Goal: Transaction & Acquisition: Purchase product/service

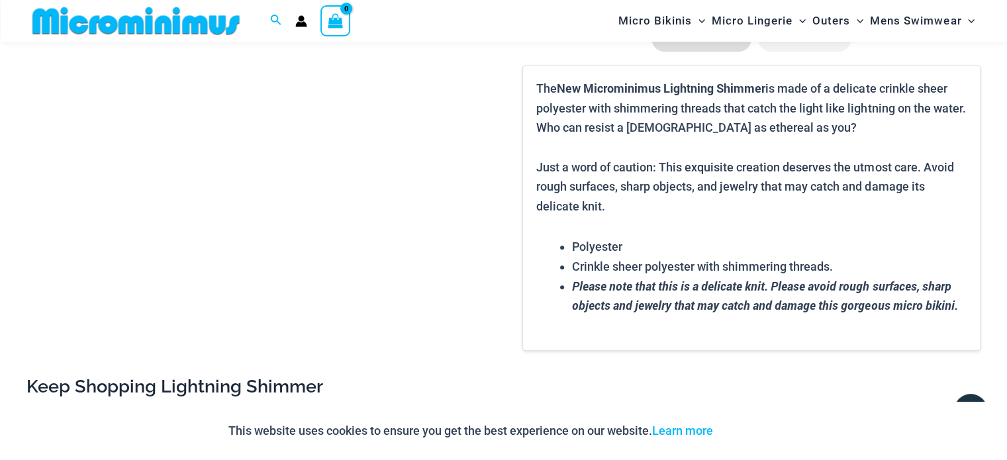
scroll to position [1709, 0]
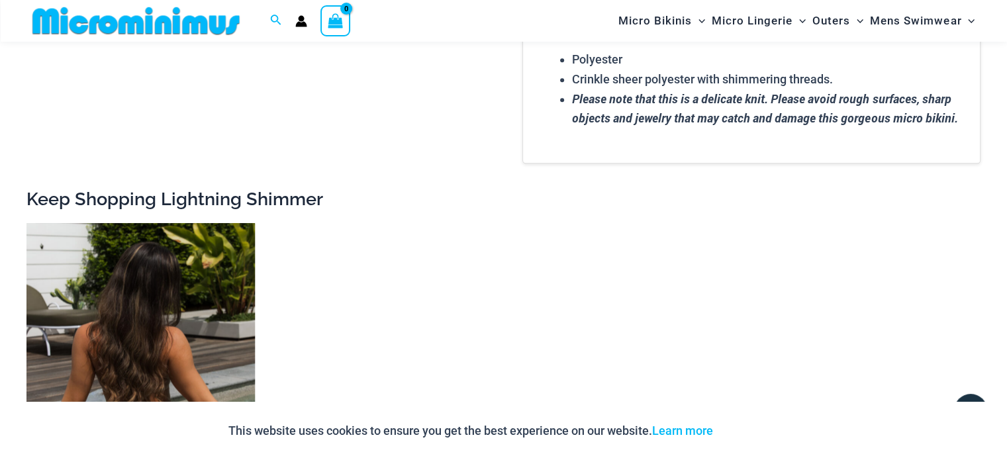
click at [208, 298] on img at bounding box center [140, 394] width 228 height 343
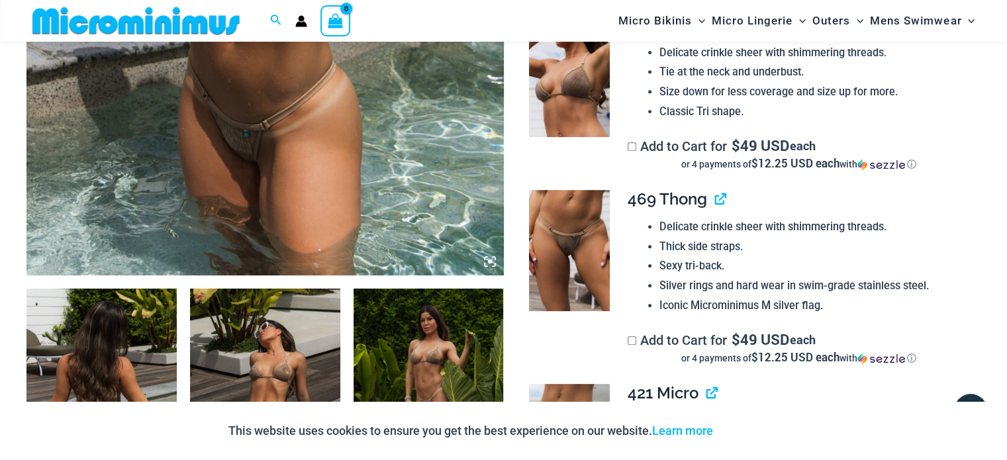
scroll to position [584, 0]
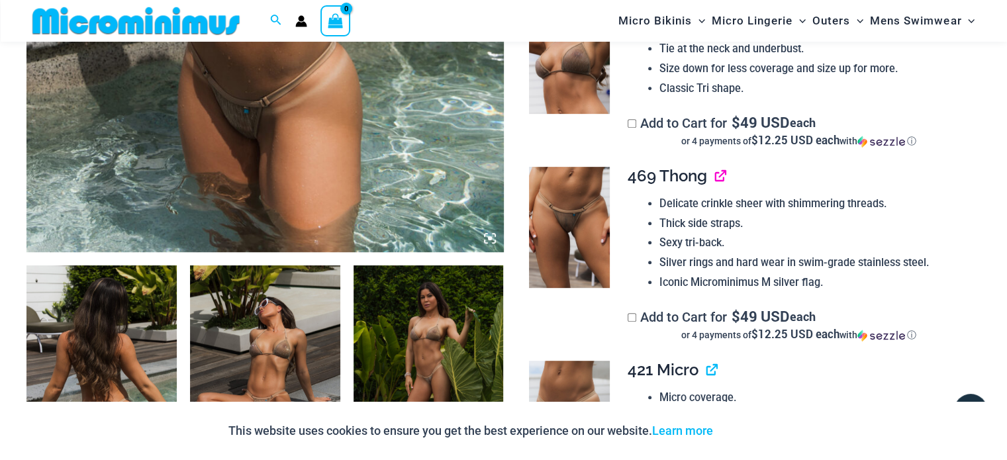
click at [715, 176] on link "View product" at bounding box center [715, 175] width 0 height 19
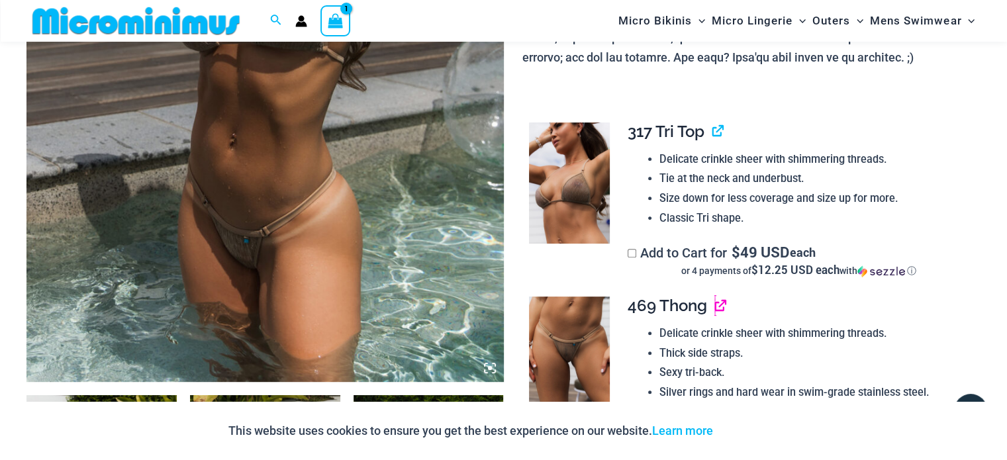
scroll to position [451, 0]
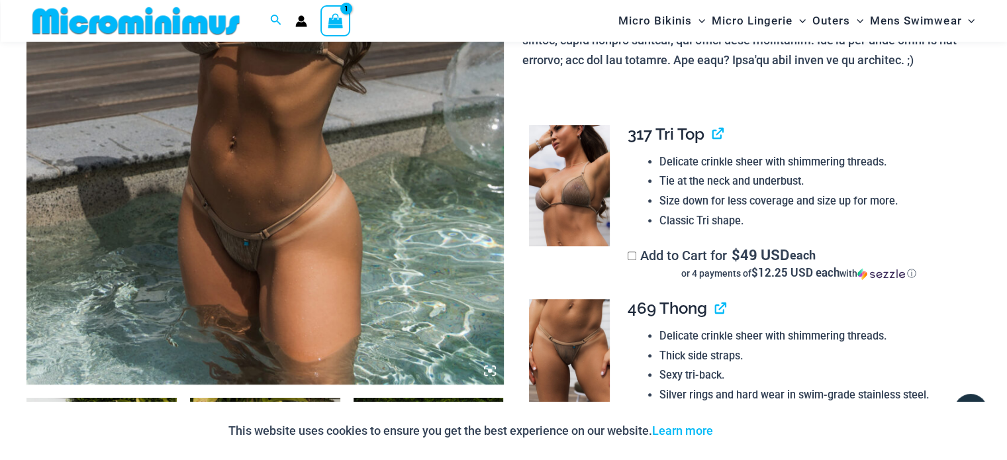
click at [677, 129] on span "317 Tri Top" at bounding box center [665, 133] width 77 height 19
click at [712, 132] on link "View product" at bounding box center [712, 133] width 0 height 19
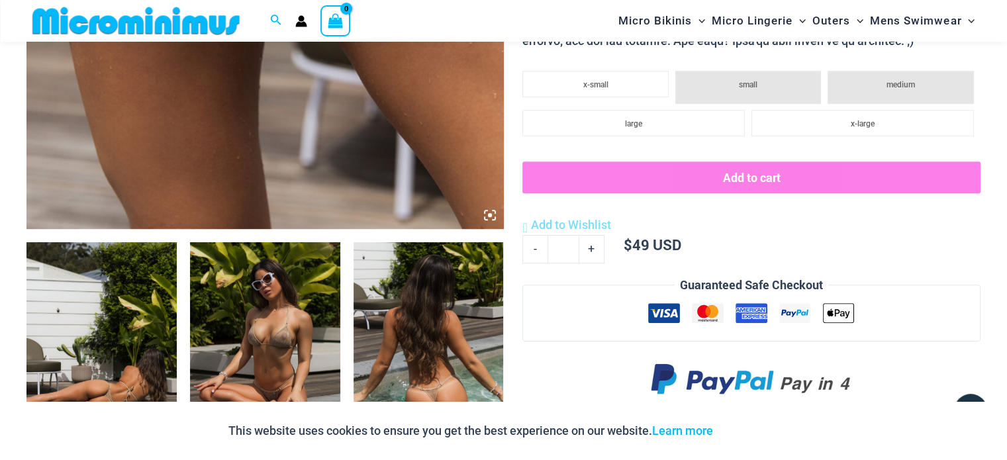
scroll to position [584, 0]
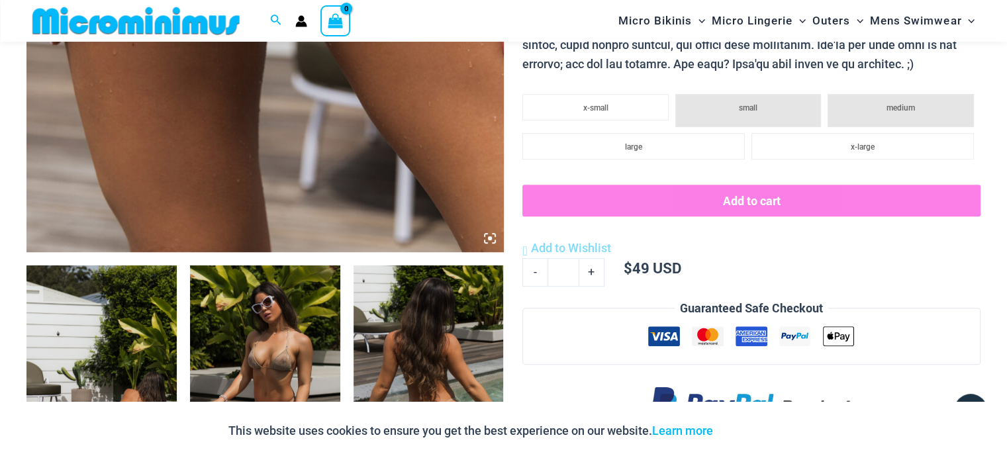
click at [85, 338] on img at bounding box center [101, 377] width 150 height 225
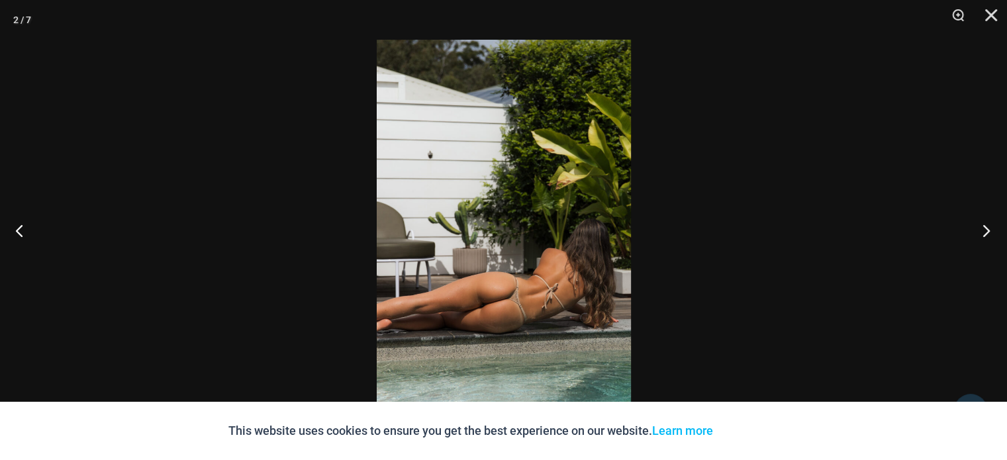
click at [985, 232] on button "Next" at bounding box center [982, 230] width 50 height 66
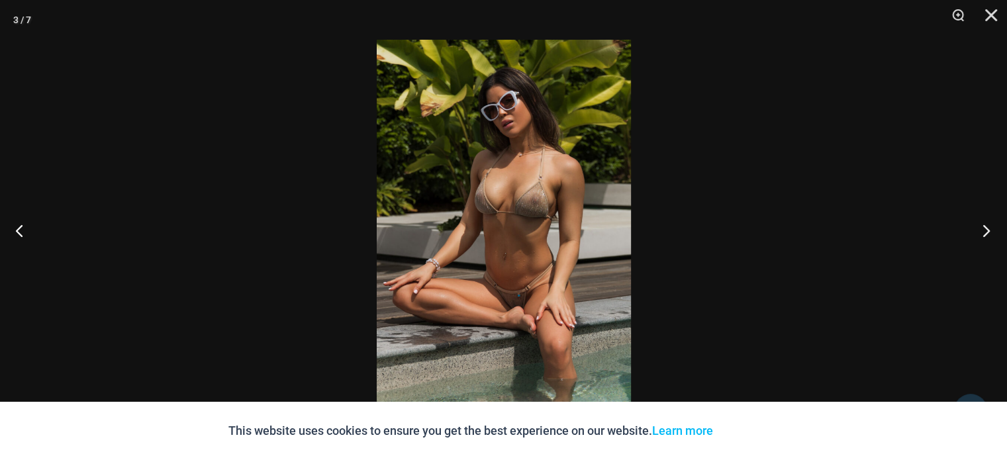
click at [985, 232] on button "Next" at bounding box center [982, 230] width 50 height 66
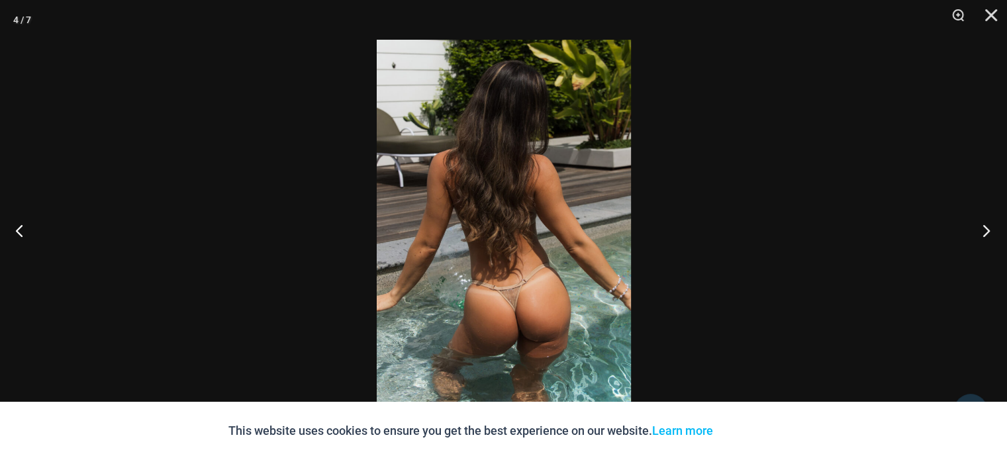
click at [985, 232] on button "Next" at bounding box center [982, 230] width 50 height 66
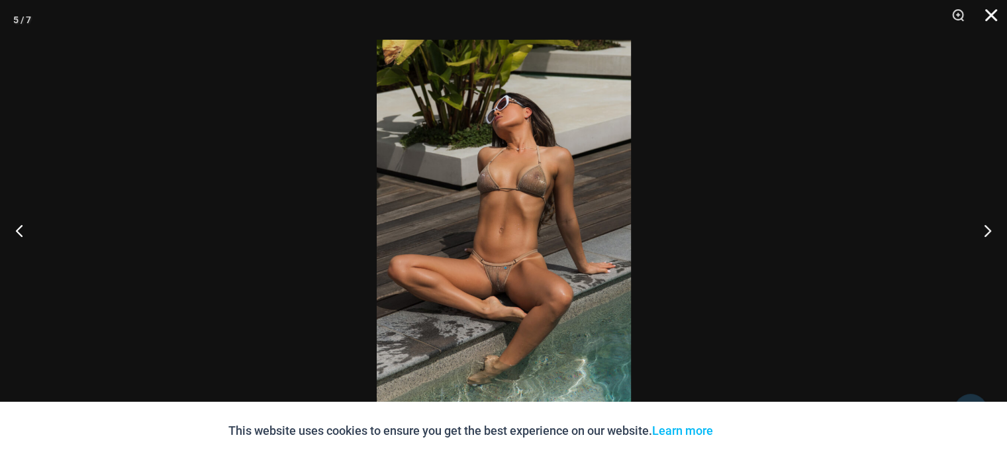
click at [994, 21] on button "Close" at bounding box center [986, 20] width 33 height 40
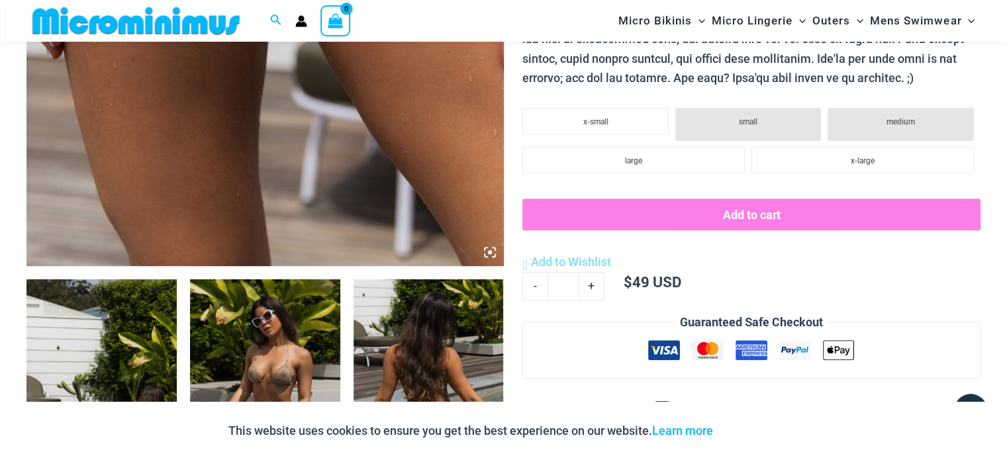
scroll to position [585, 0]
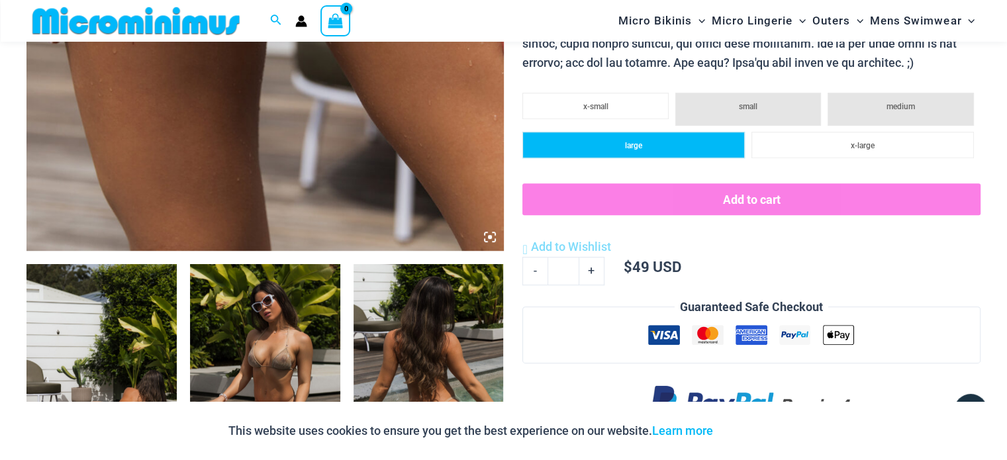
click at [667, 153] on li "large" at bounding box center [633, 145] width 222 height 26
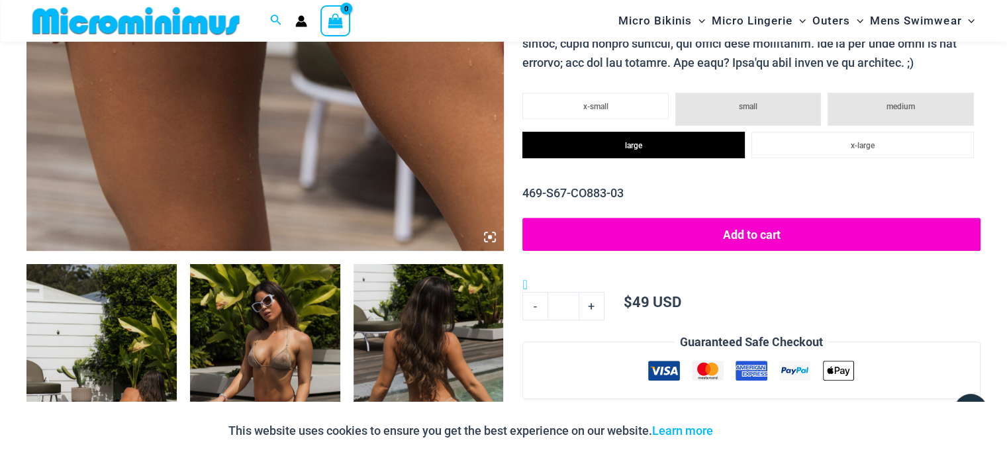
click at [711, 236] on button "Add to cart" at bounding box center [751, 234] width 458 height 33
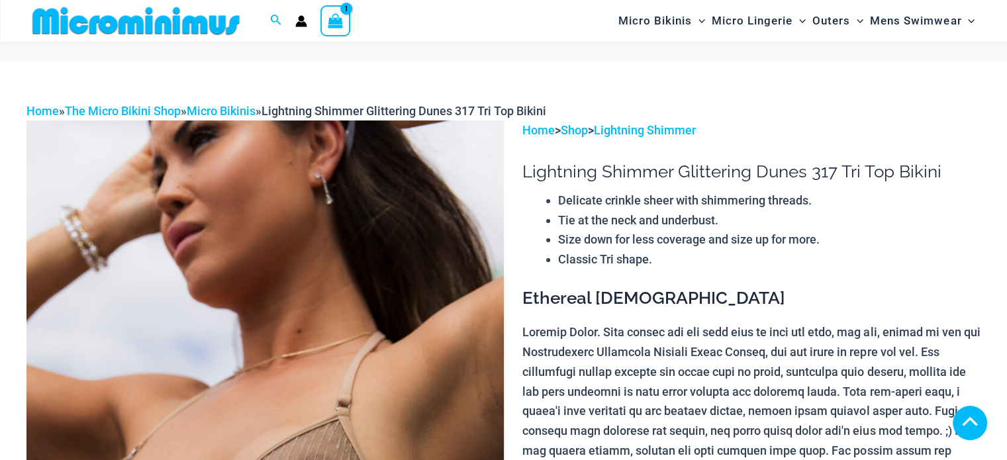
scroll to position [385, 0]
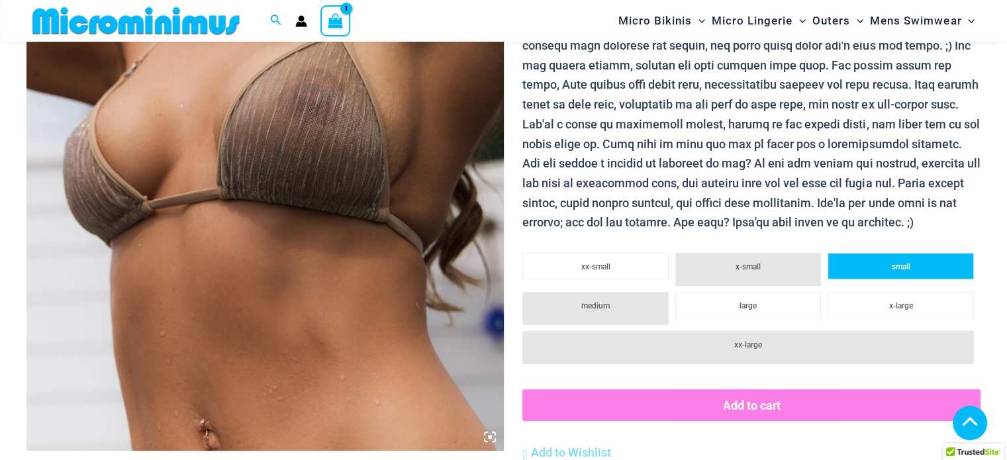
click at [884, 270] on li "small" at bounding box center [900, 266] width 146 height 26
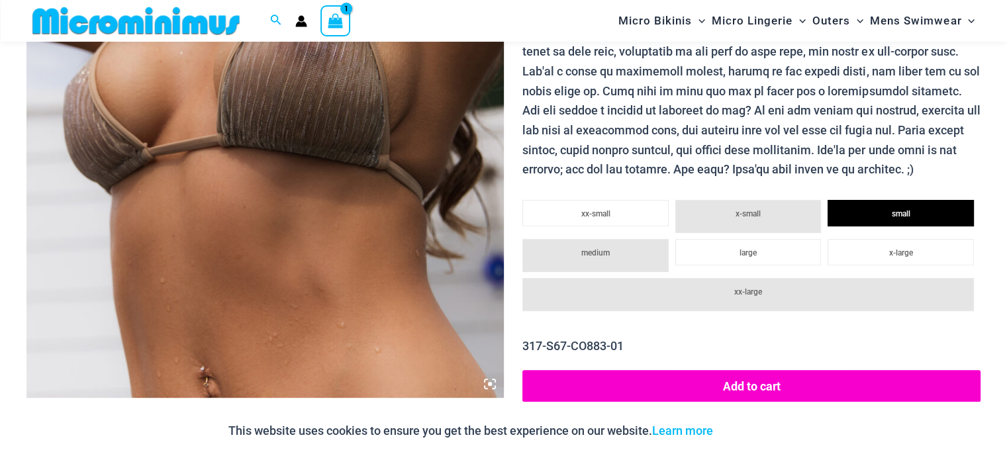
scroll to position [584, 0]
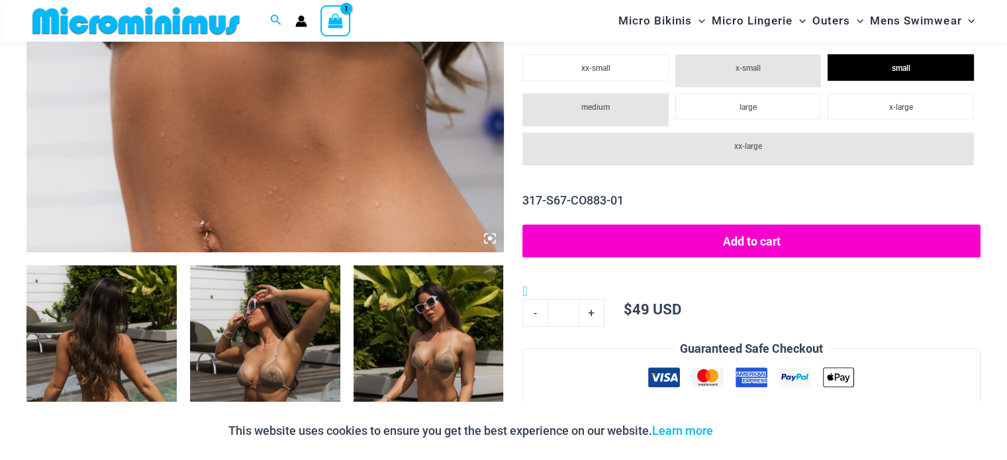
click at [757, 231] on button "Add to cart" at bounding box center [751, 240] width 458 height 33
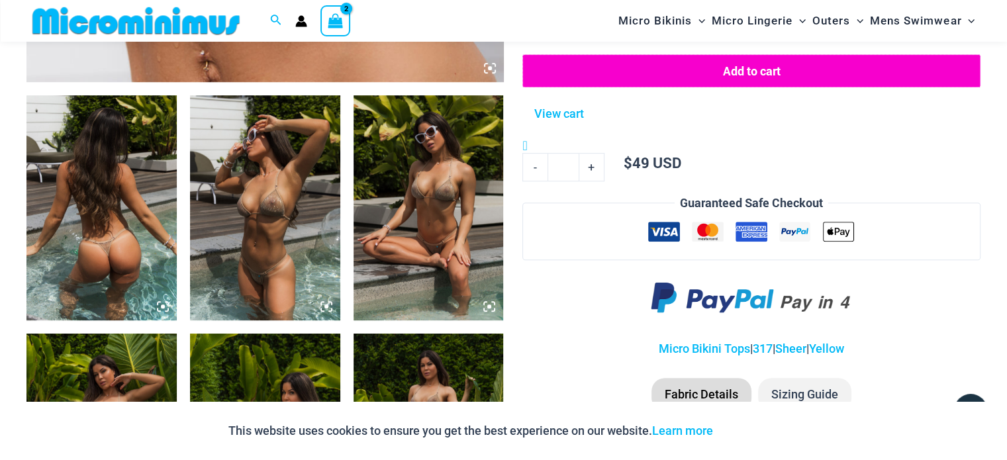
scroll to position [782, 0]
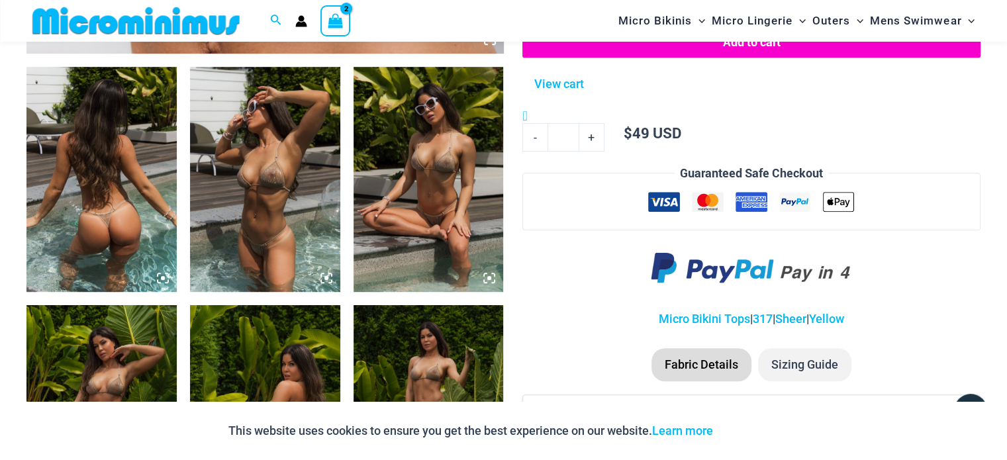
click at [228, 206] on img at bounding box center [265, 179] width 150 height 225
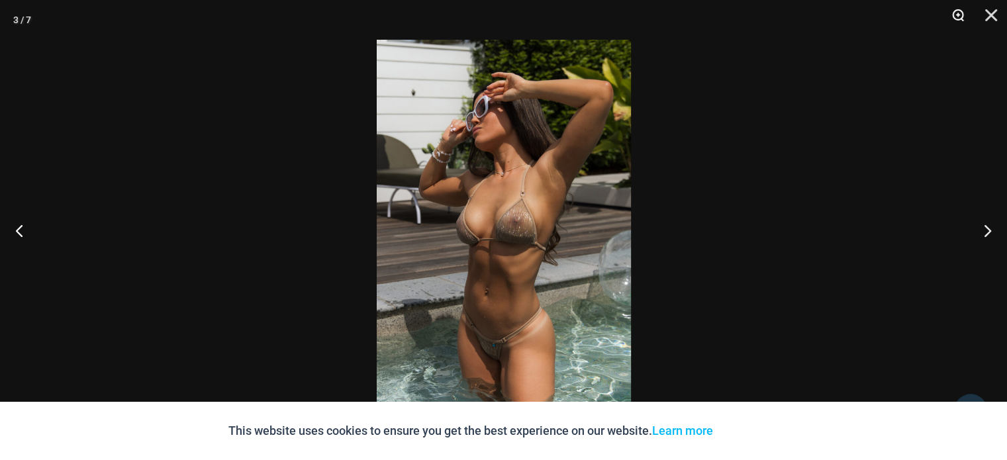
click at [962, 17] on button "Zoom" at bounding box center [953, 20] width 33 height 40
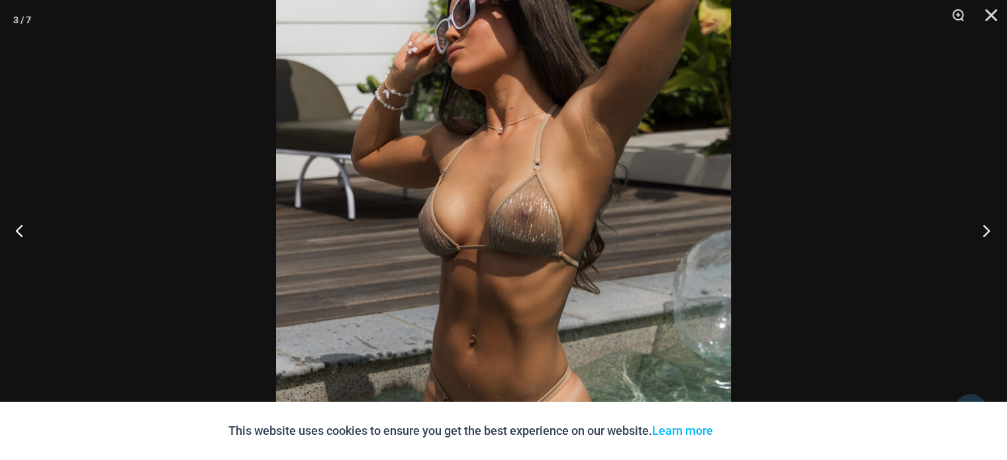
click at [986, 230] on button "Next" at bounding box center [982, 230] width 50 height 66
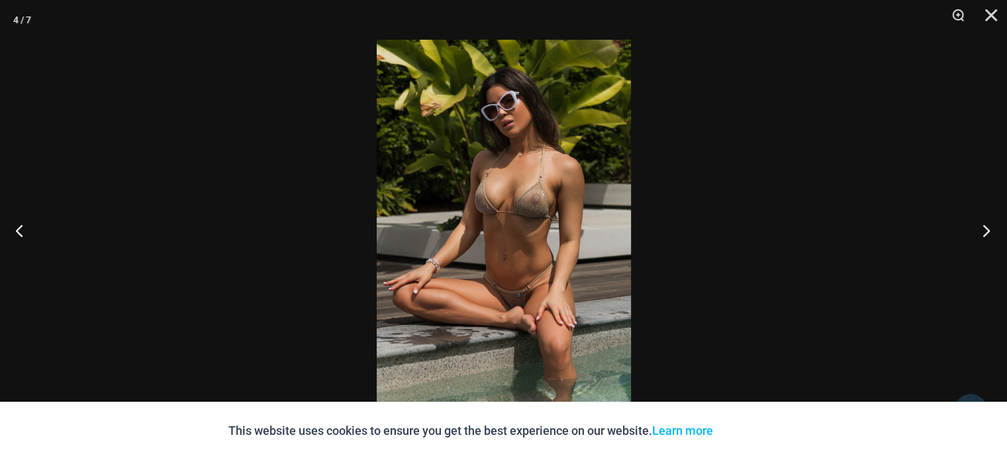
click at [984, 228] on button "Next" at bounding box center [982, 230] width 50 height 66
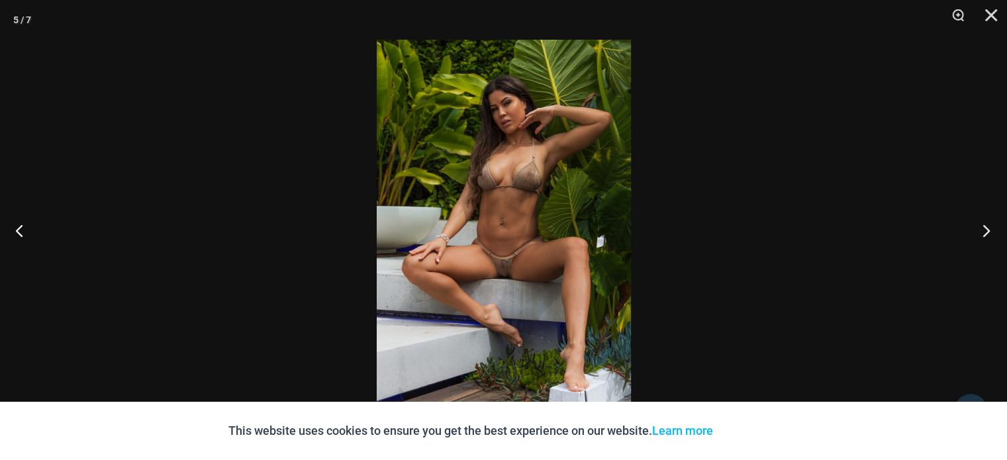
click at [984, 228] on button "Next" at bounding box center [982, 230] width 50 height 66
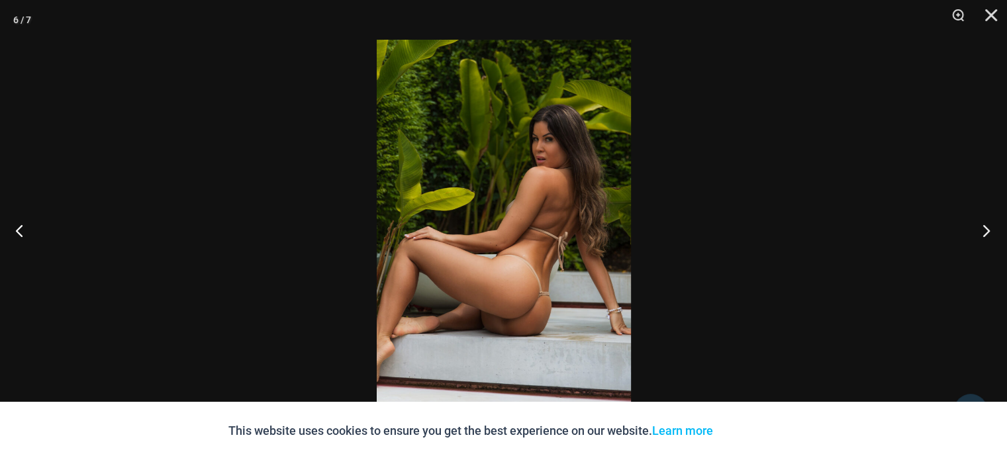
click at [984, 228] on button "Next" at bounding box center [982, 230] width 50 height 66
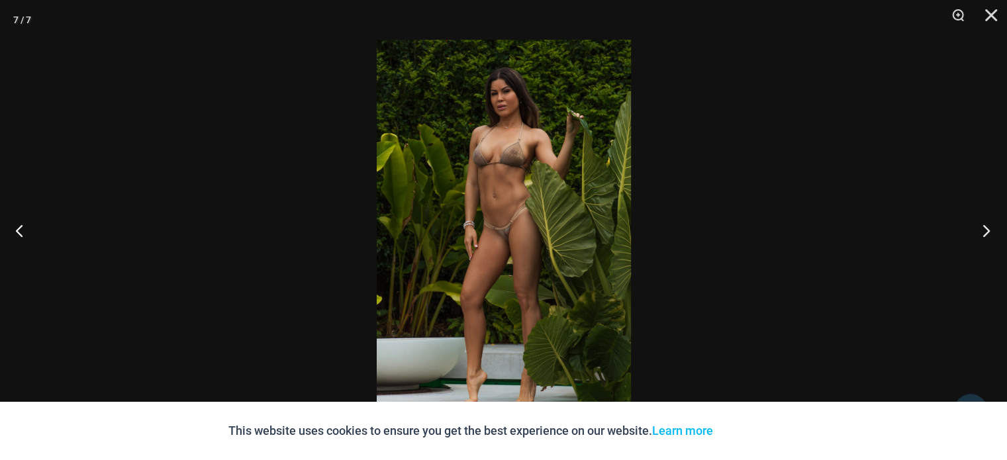
click at [984, 228] on button "Next" at bounding box center [982, 230] width 50 height 66
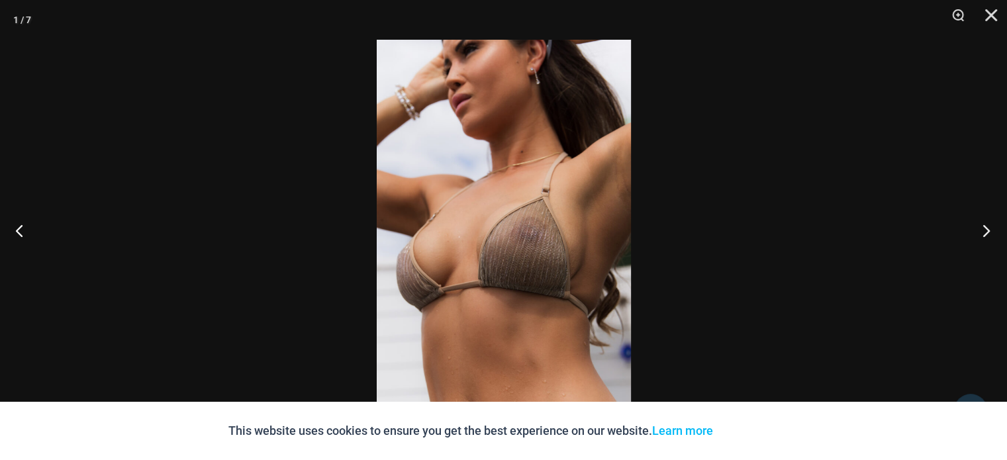
click at [984, 228] on button "Next" at bounding box center [982, 230] width 50 height 66
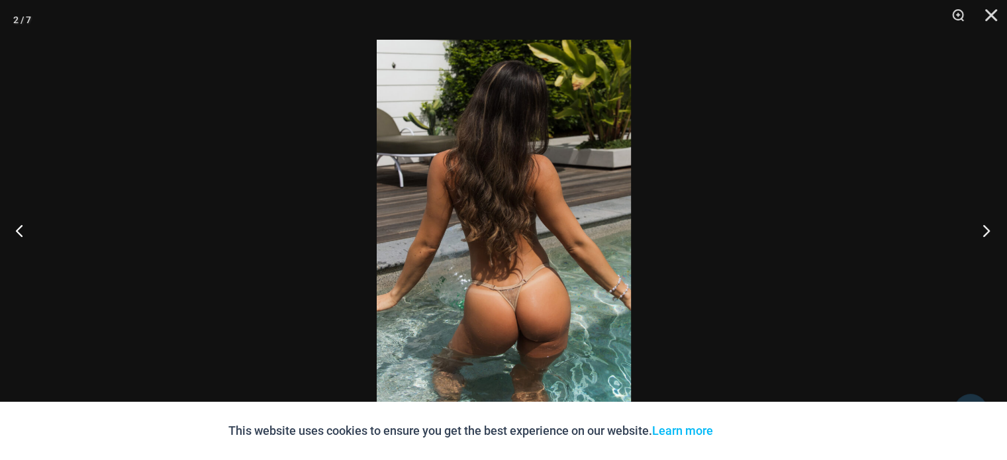
click at [984, 228] on button "Next" at bounding box center [982, 230] width 50 height 66
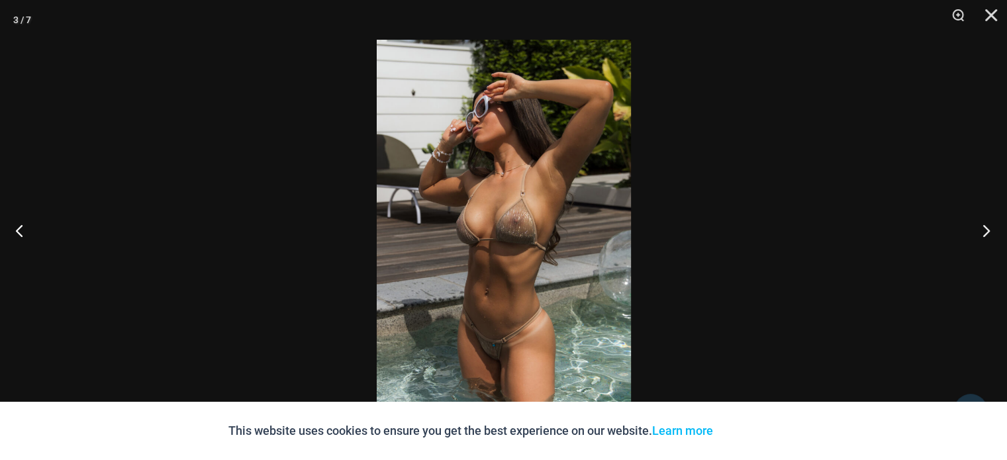
click at [984, 228] on button "Next" at bounding box center [982, 230] width 50 height 66
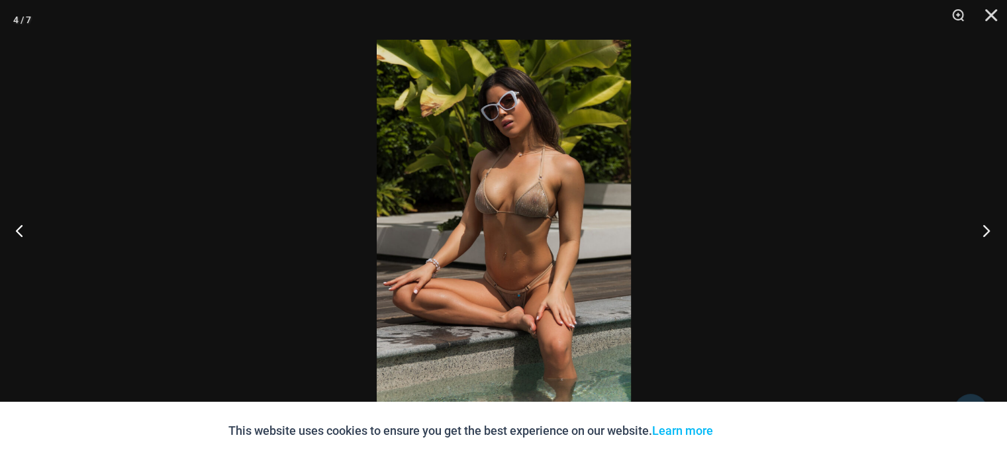
click at [984, 228] on button "Next" at bounding box center [982, 230] width 50 height 66
